Goal: Find contact information: Obtain details needed to contact an individual or organization

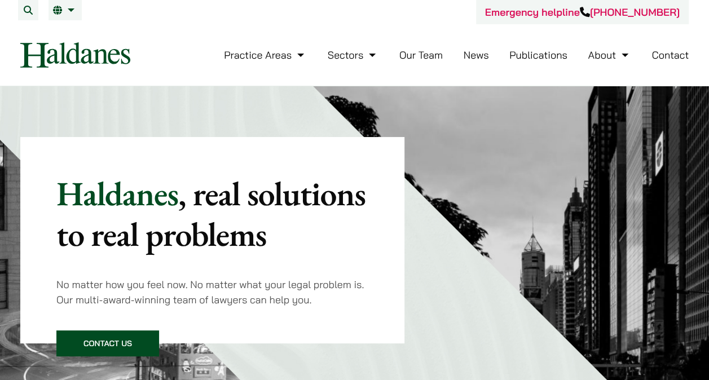
click at [436, 56] on link "Our Team" at bounding box center [420, 54] width 43 height 13
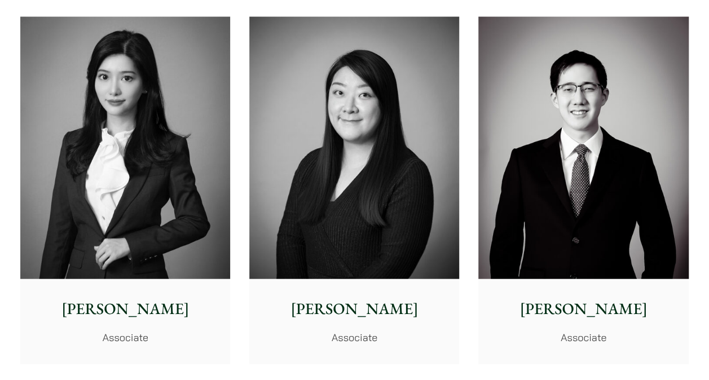
scroll to position [3322, 0]
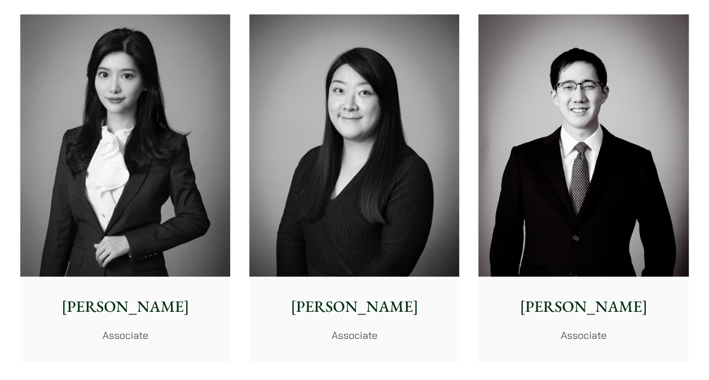
click at [147, 115] on img at bounding box center [125, 146] width 210 height 262
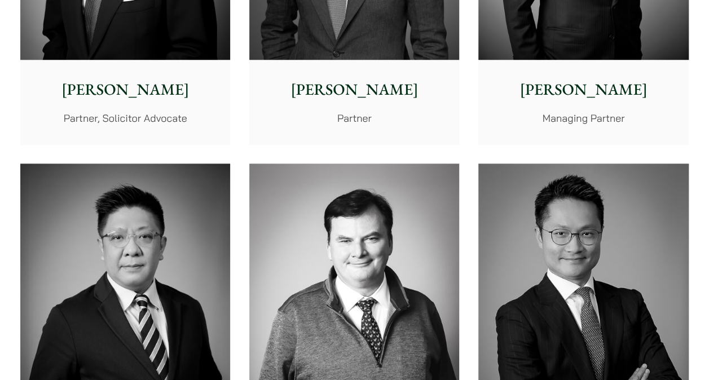
scroll to position [0, 0]
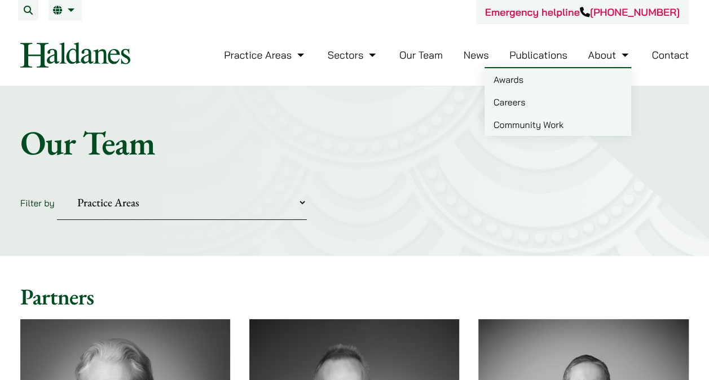
click at [608, 55] on link "About" at bounding box center [608, 54] width 43 height 13
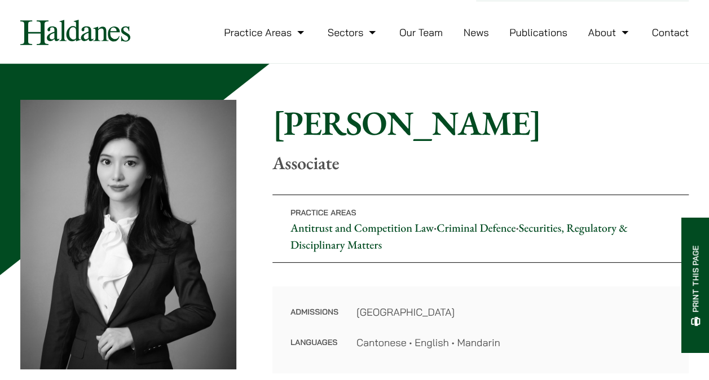
scroll to position [45, 0]
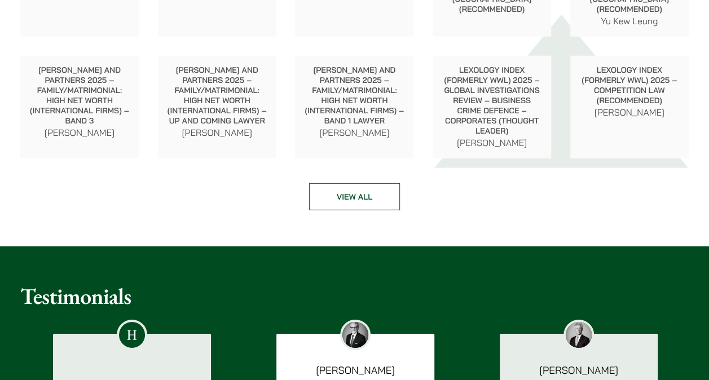
scroll to position [1538, 0]
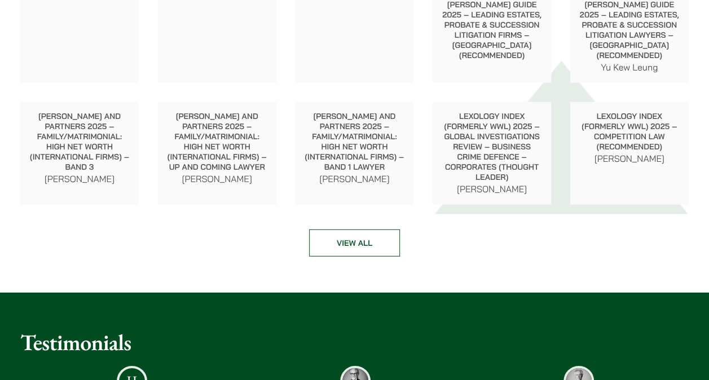
click at [344, 233] on link "View all" at bounding box center [354, 242] width 91 height 27
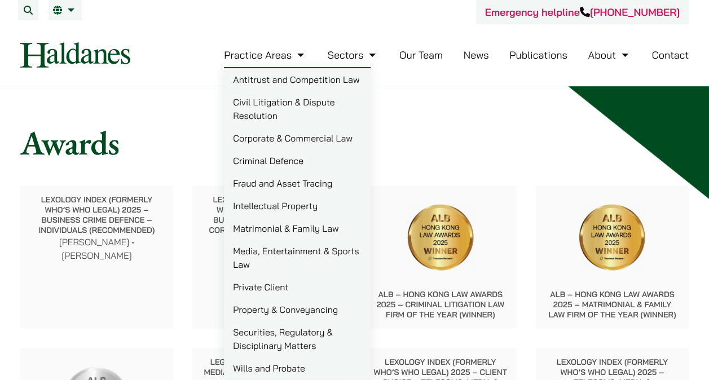
click at [272, 371] on link "Wills and Probate" at bounding box center [297, 368] width 147 height 23
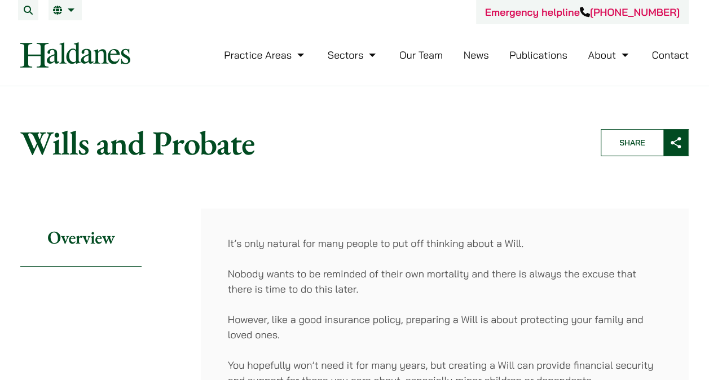
click at [424, 53] on link "Our Team" at bounding box center [420, 54] width 43 height 13
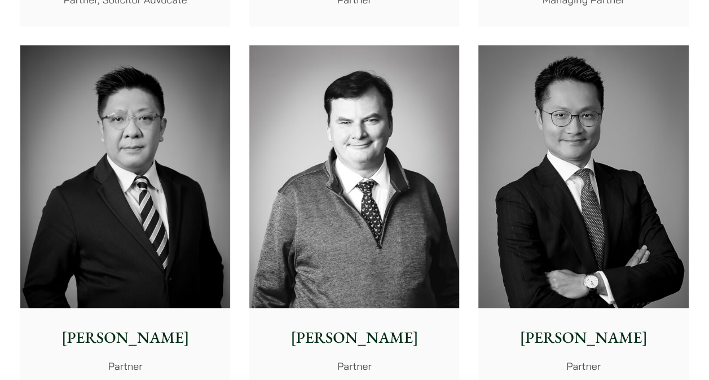
scroll to position [648, 0]
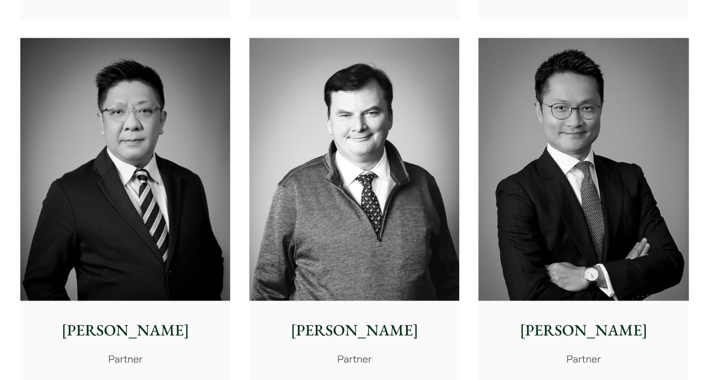
click at [616, 134] on img at bounding box center [583, 169] width 210 height 262
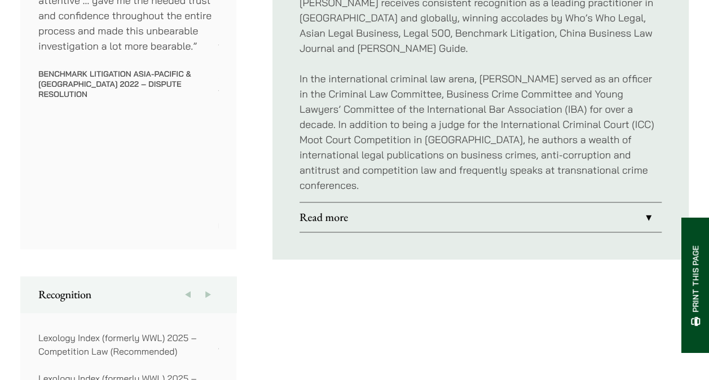
scroll to position [767, 0]
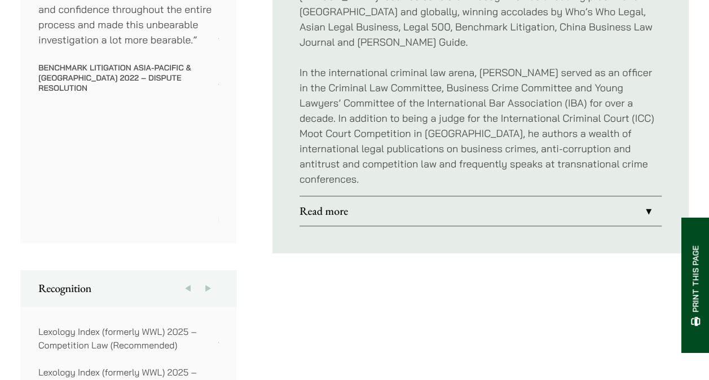
click at [644, 196] on link "Read more" at bounding box center [480, 210] width 362 height 29
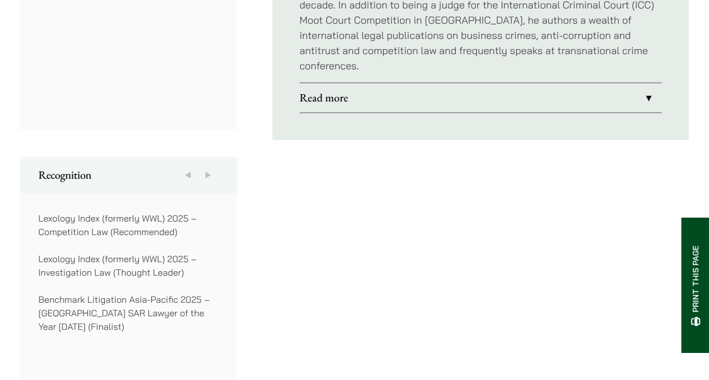
scroll to position [760, 0]
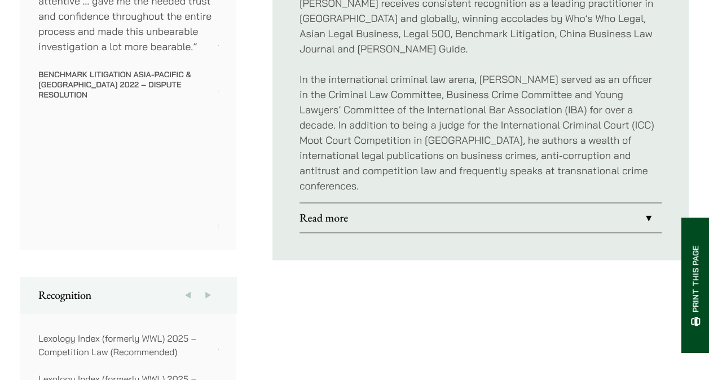
click at [648, 203] on link "Read more" at bounding box center [480, 217] width 362 height 29
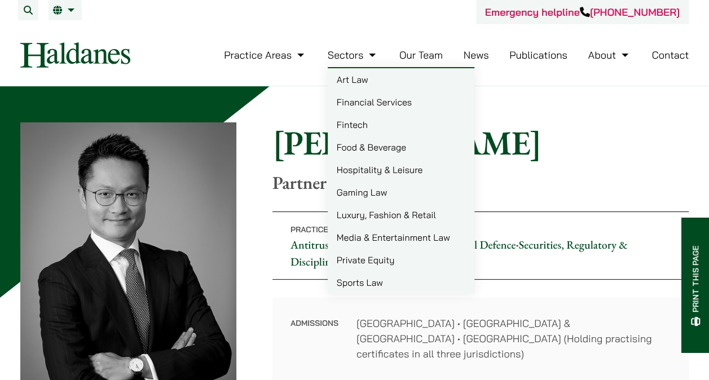
click at [431, 57] on link "Our Team" at bounding box center [420, 54] width 43 height 13
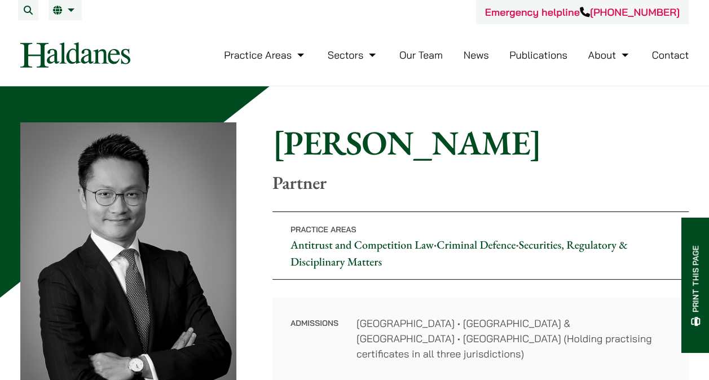
click at [672, 61] on link "Contact" at bounding box center [669, 54] width 37 height 13
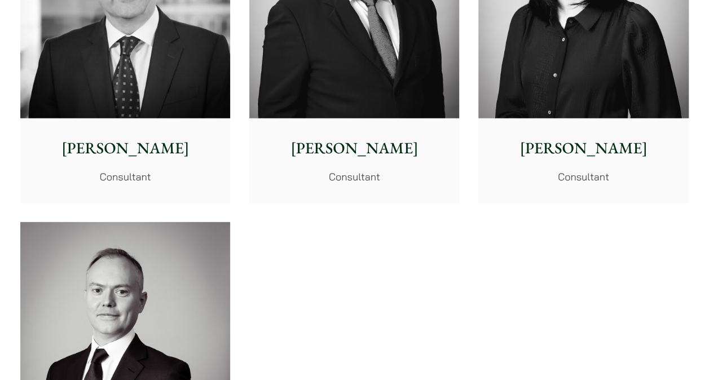
scroll to position [5773, 0]
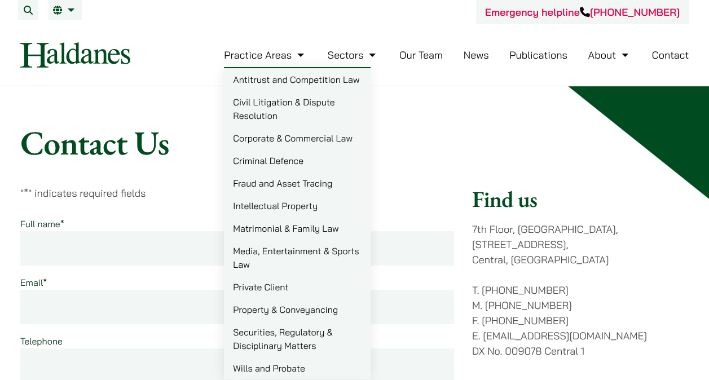
click at [223, 7] on div "Emergency helpline [PHONE_NUMBER]" at bounding box center [354, 12] width 668 height 24
